Goal: Manage account settings

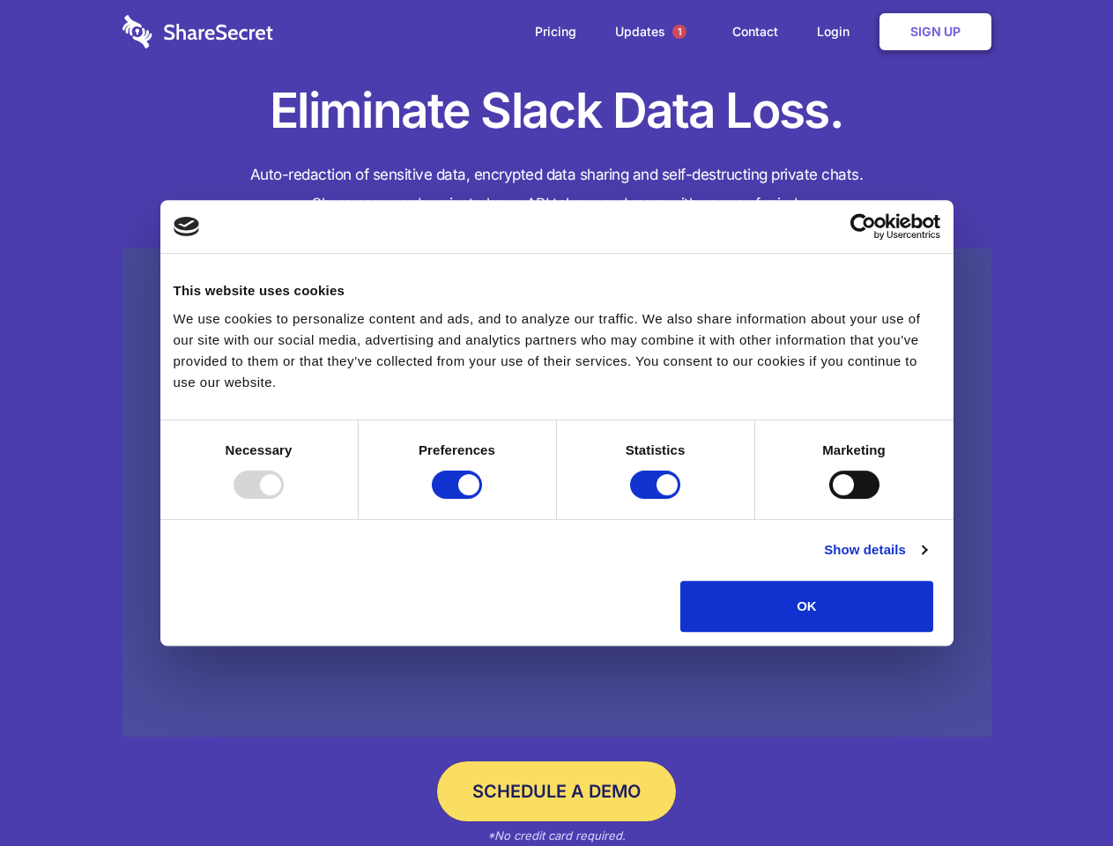
click at [284, 499] on div at bounding box center [258, 484] width 50 height 28
click at [482, 499] on input "Preferences" at bounding box center [457, 484] width 50 height 28
checkbox input "false"
click at [657, 499] on input "Statistics" at bounding box center [655, 484] width 50 height 28
checkbox input "false"
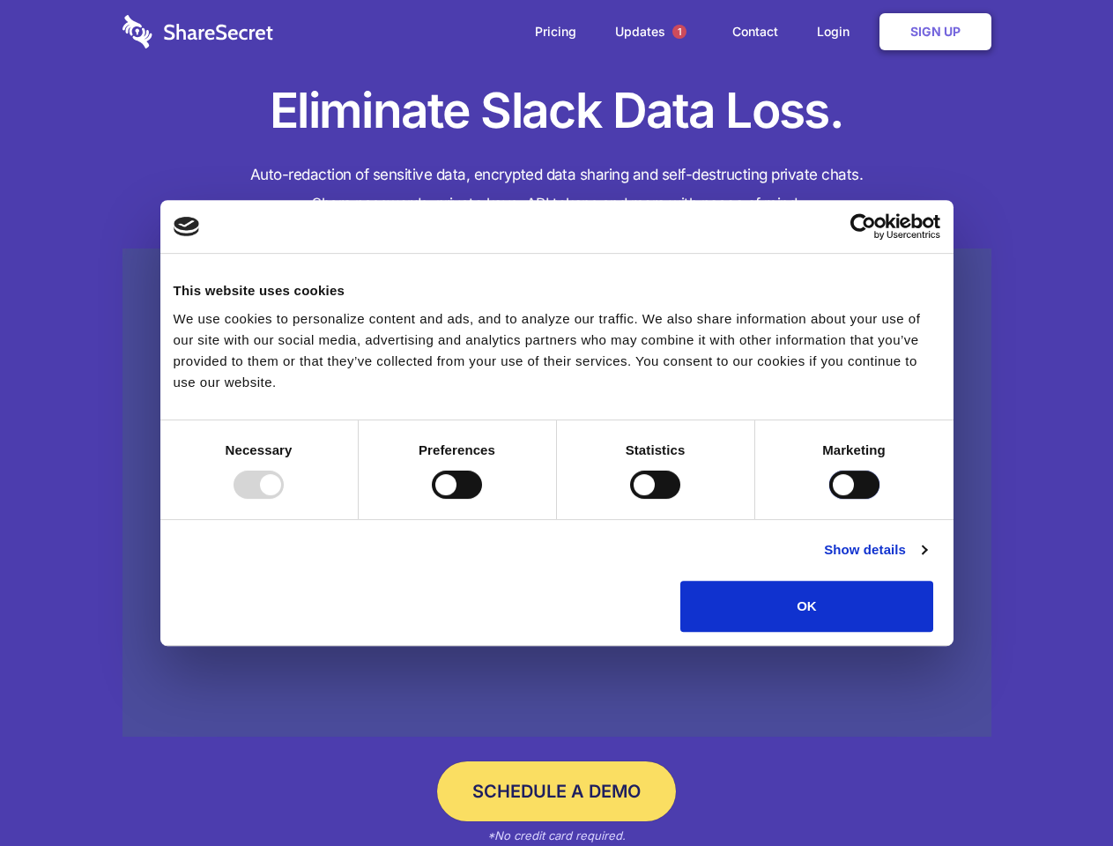
click at [829, 499] on input "Marketing" at bounding box center [854, 484] width 50 height 28
checkbox input "true"
